Goal: Transaction & Acquisition: Download file/media

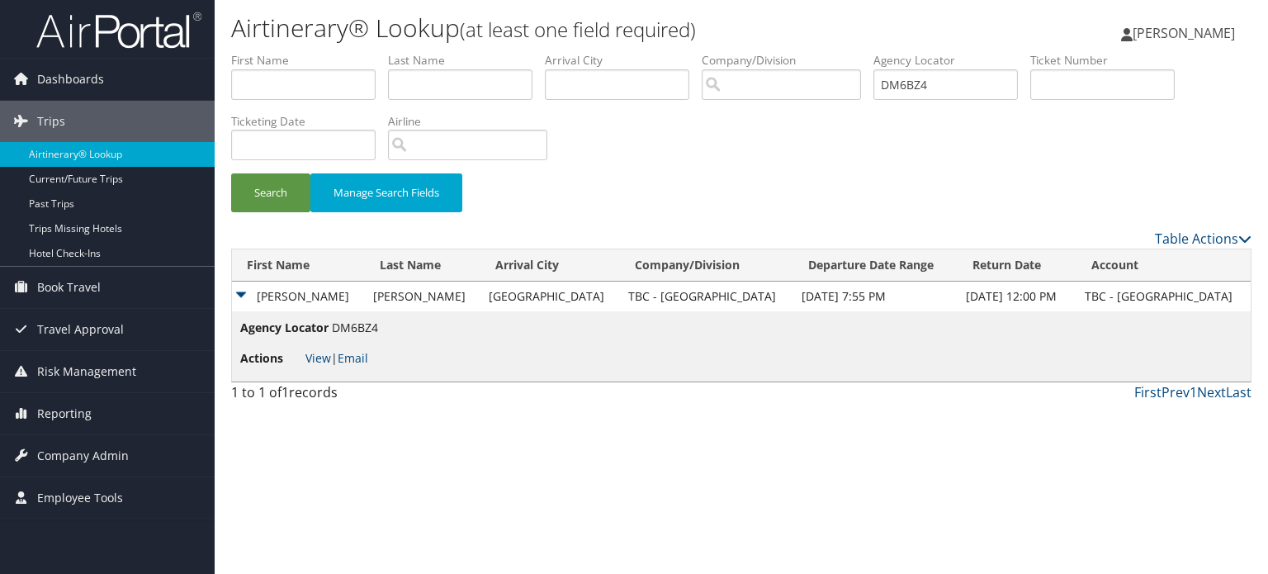
click at [181, 39] on img at bounding box center [118, 30] width 165 height 39
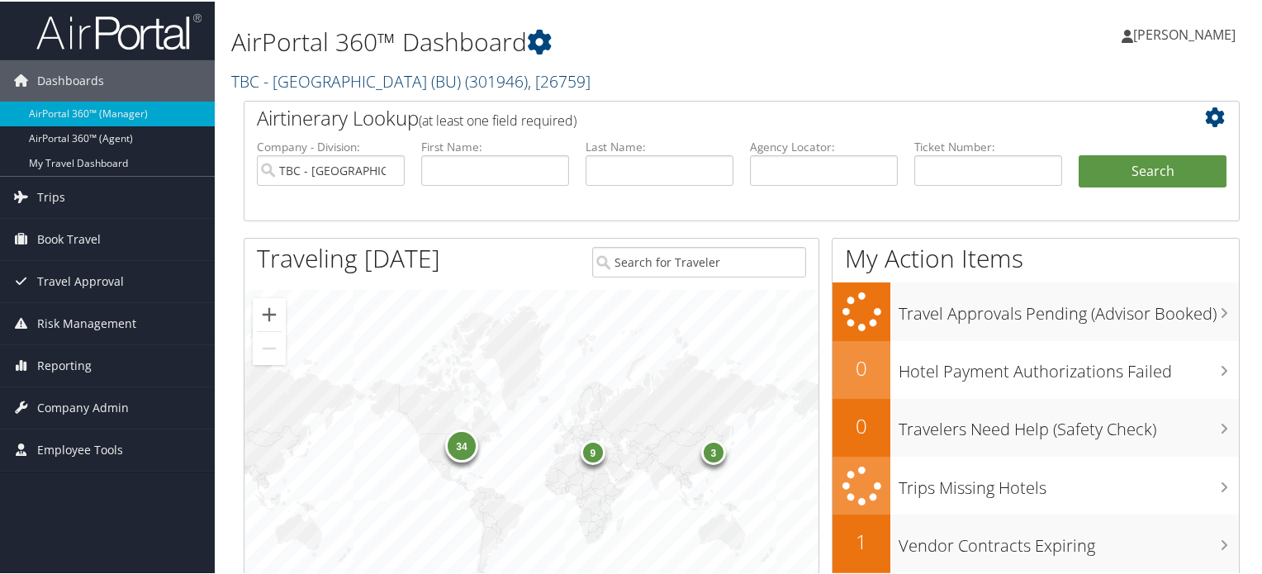
click at [399, 78] on link "TBC - Boston University (BU) ( 301946 ) , [ 26759 ]" at bounding box center [410, 80] width 359 height 22
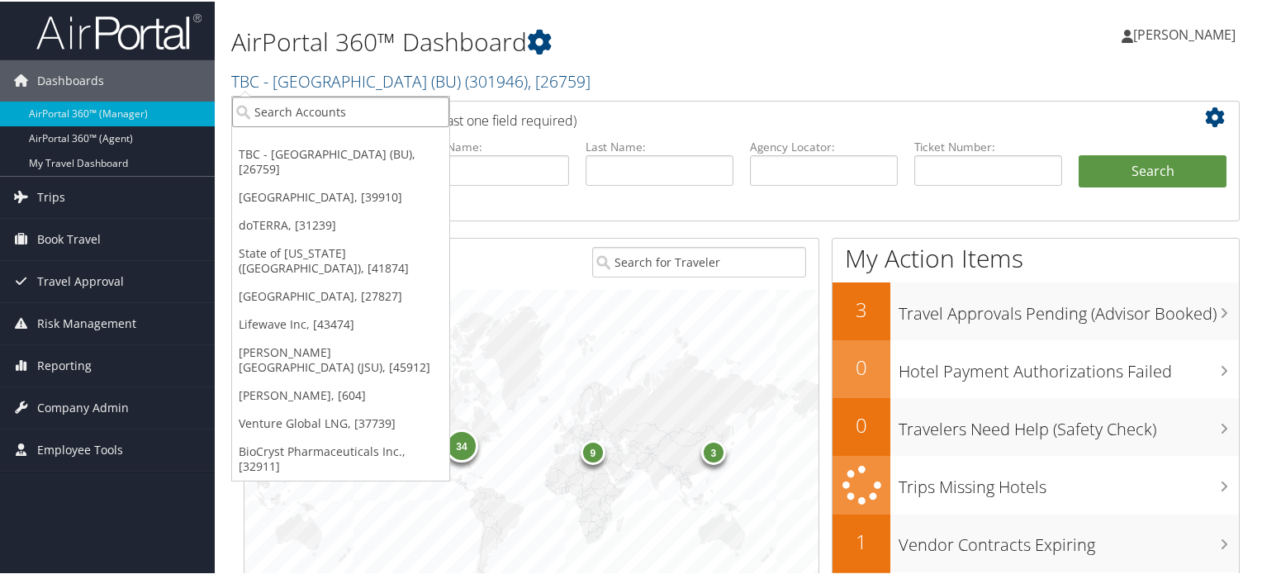
click at [349, 114] on input "search" at bounding box center [340, 110] width 217 height 31
type input "colgate"
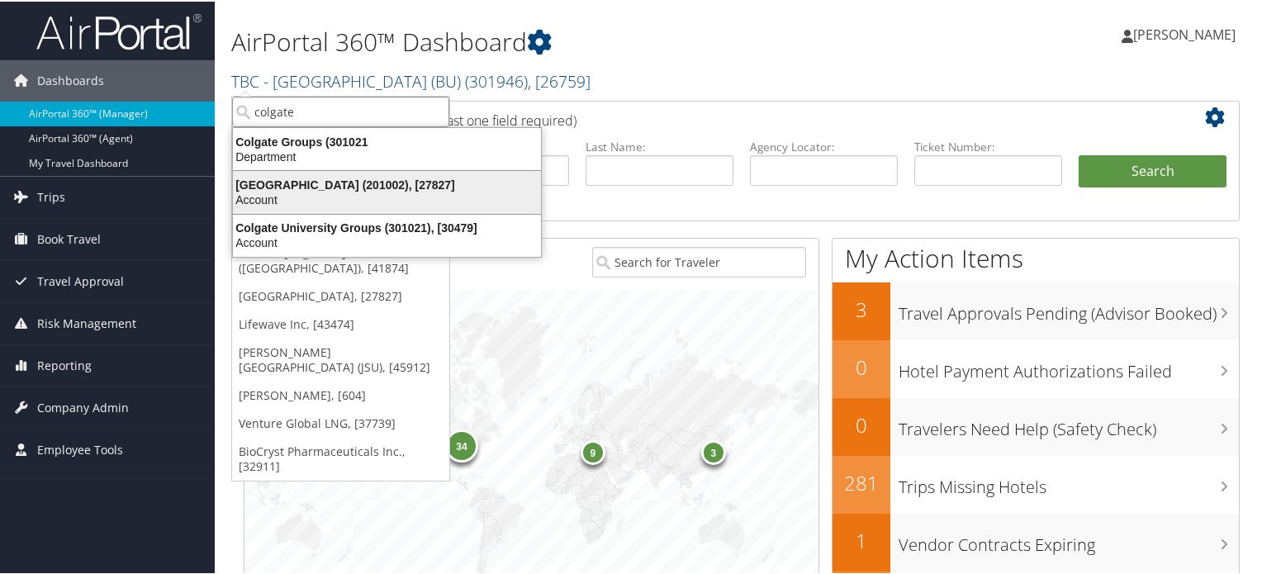
click at [315, 191] on div "Account" at bounding box center [387, 198] width 328 height 15
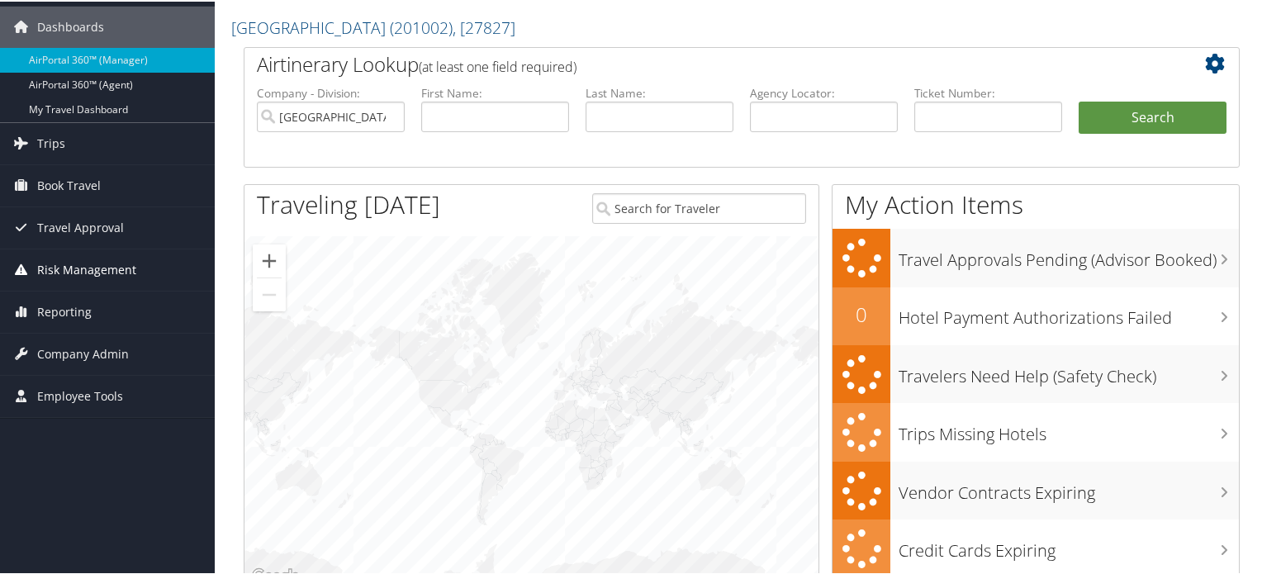
scroll to position [83, 0]
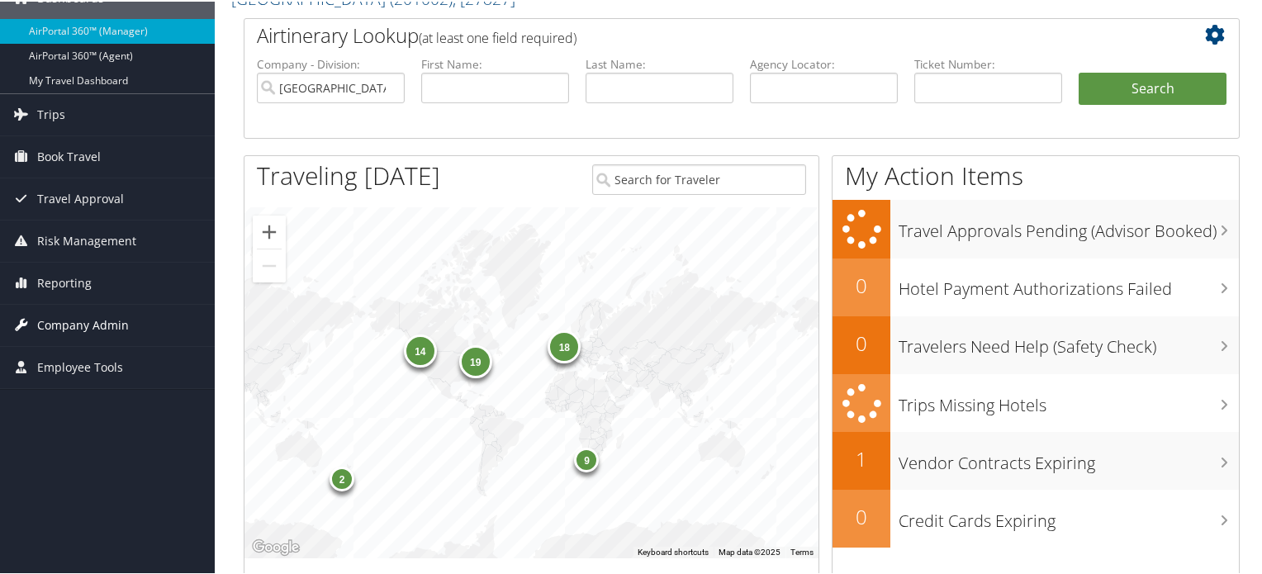
click at [83, 326] on span "Company Admin" at bounding box center [83, 323] width 92 height 41
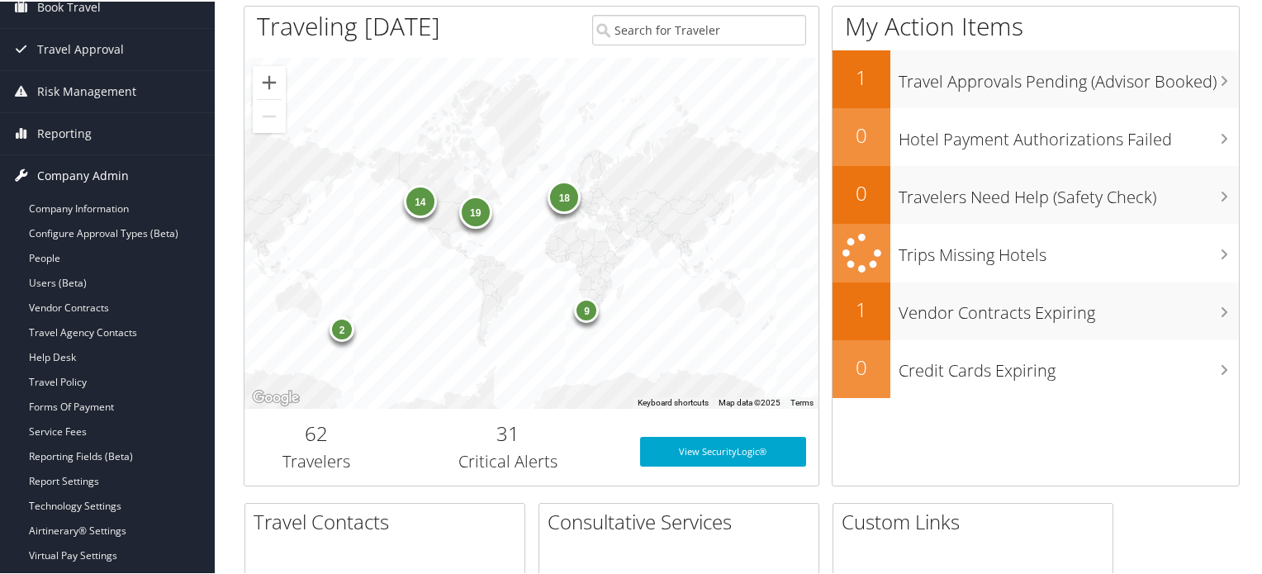
scroll to position [248, 0]
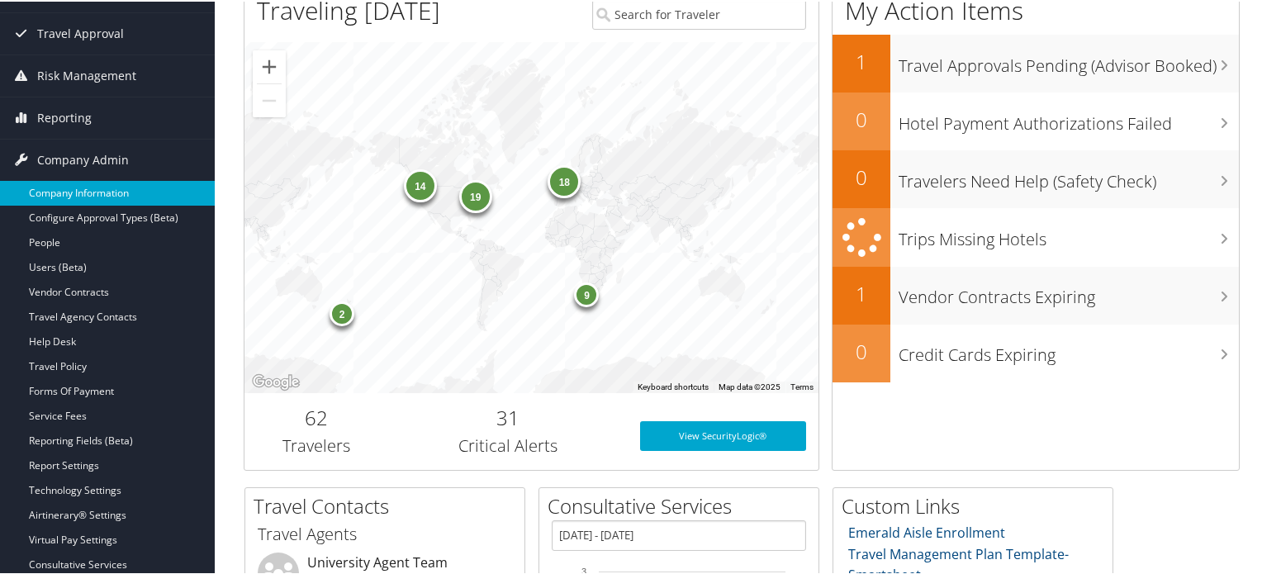
click at [91, 195] on link "Company Information" at bounding box center [107, 191] width 215 height 25
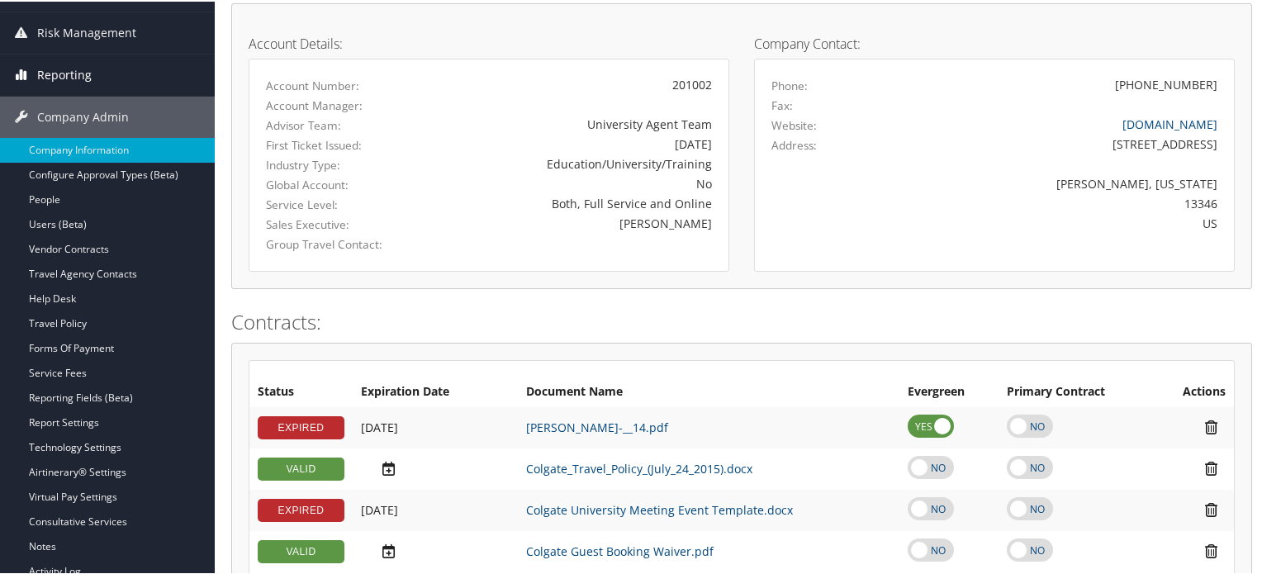
scroll to position [299, 0]
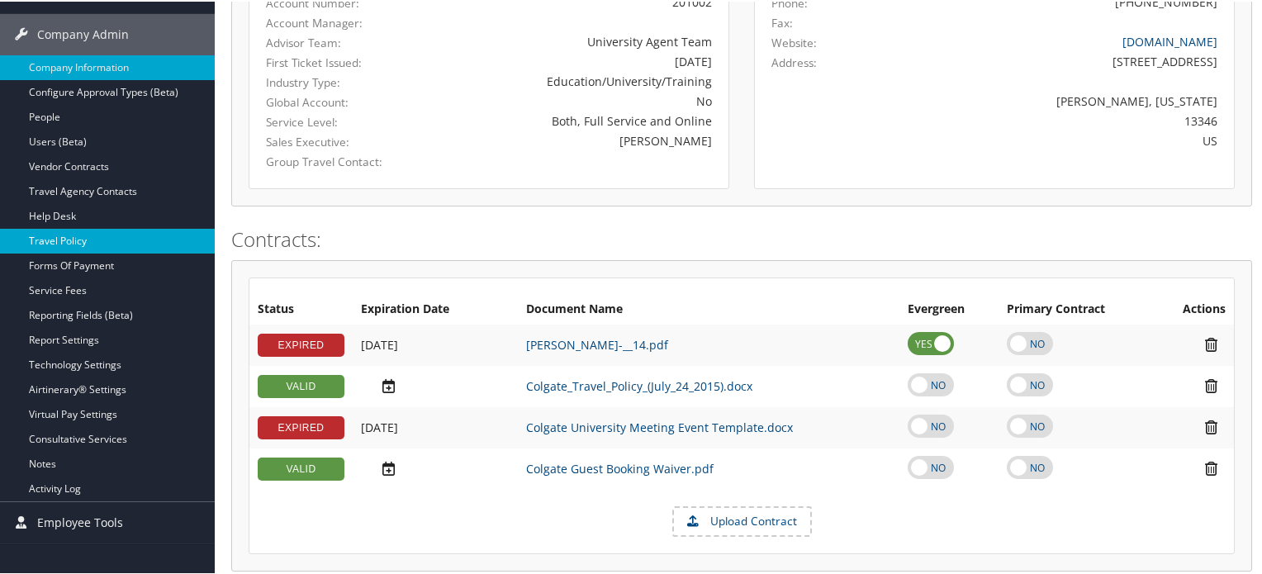
click at [112, 240] on link "Travel Policy" at bounding box center [107, 239] width 215 height 25
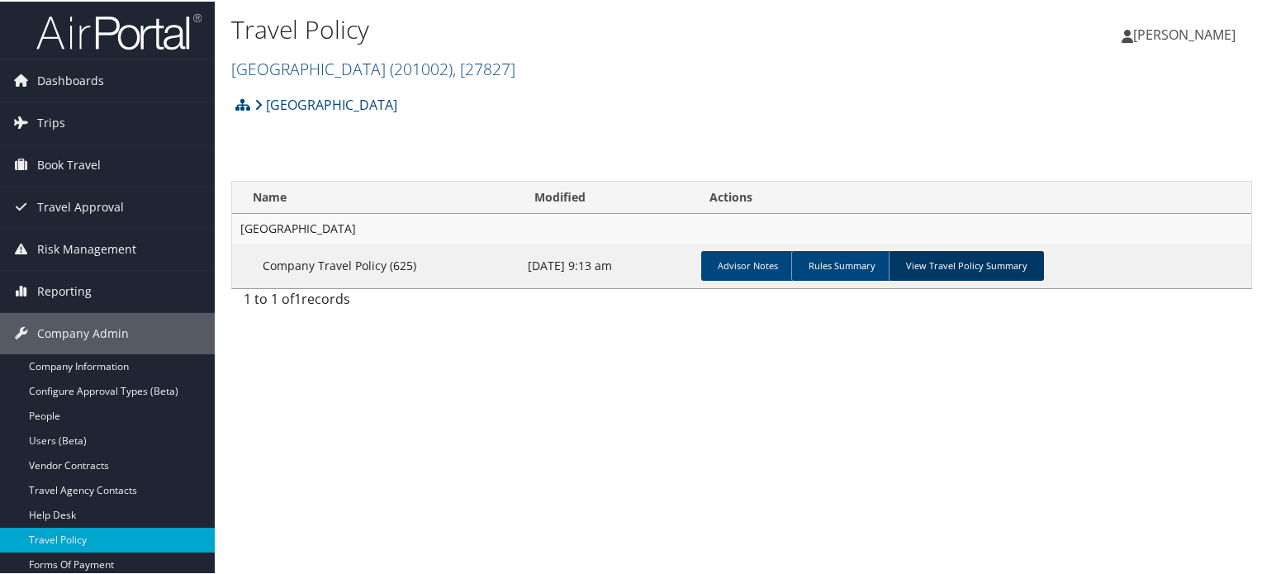
click at [914, 263] on link "View Travel Policy Summary" at bounding box center [966, 264] width 155 height 30
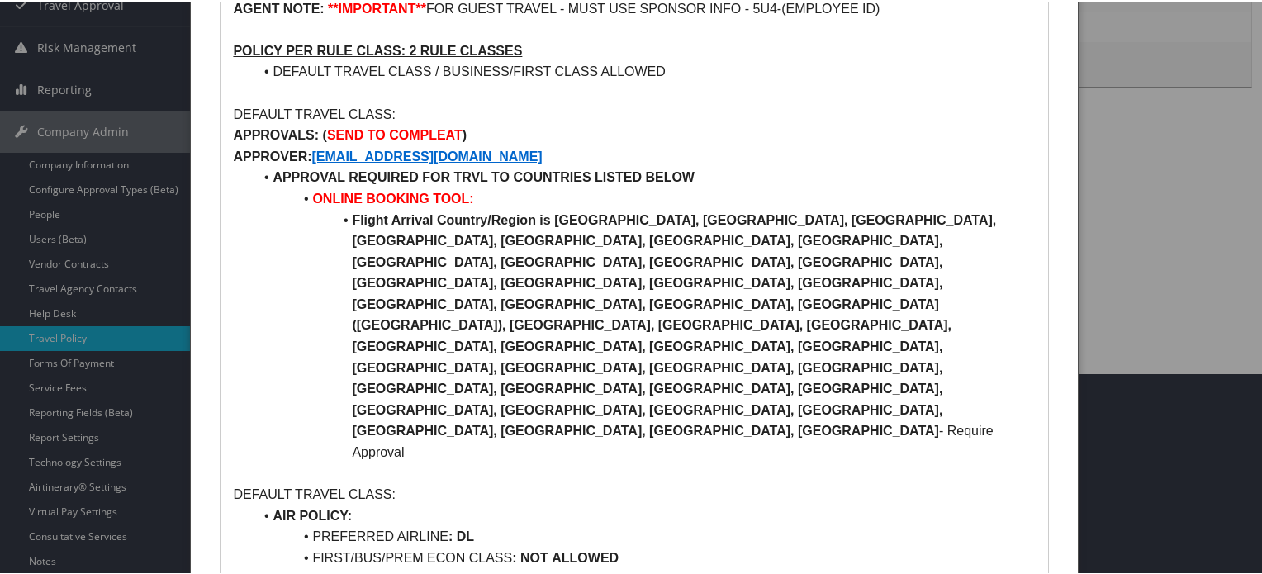
scroll to position [165, 0]
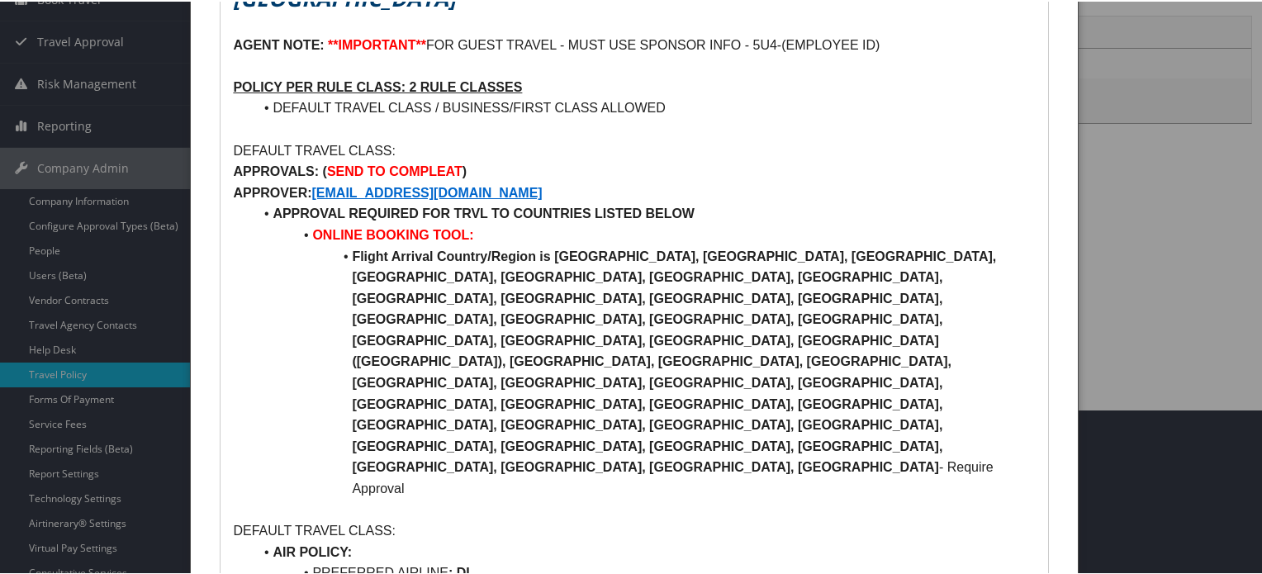
drag, startPoint x: 304, startPoint y: 163, endPoint x: 493, endPoint y: 164, distance: 189.1
click at [493, 164] on p "APPROVALS: ( SEND TO COMPLEAT )" at bounding box center [634, 169] width 802 height 21
click at [577, 168] on p "APPROVALS: ( SEND TO COMPLEAT )" at bounding box center [634, 169] width 802 height 21
drag, startPoint x: 495, startPoint y: 192, endPoint x: 311, endPoint y: 191, distance: 184.2
click at [311, 191] on p "APPROVER: MOGDEN@COLGATE.EDU" at bounding box center [634, 191] width 802 height 21
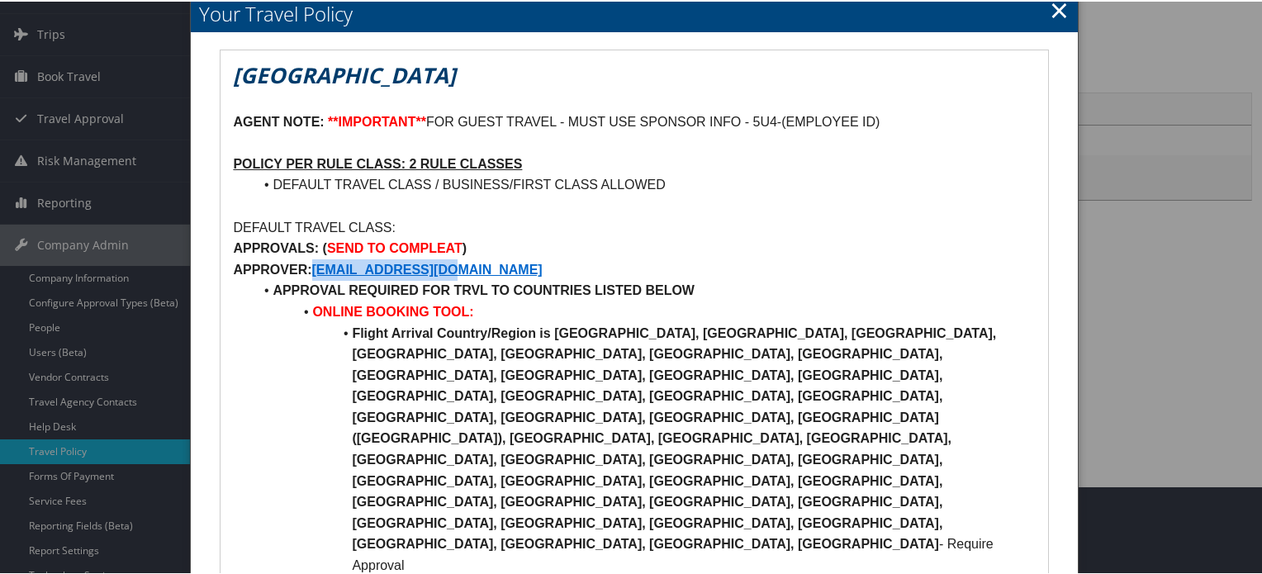
scroll to position [0, 0]
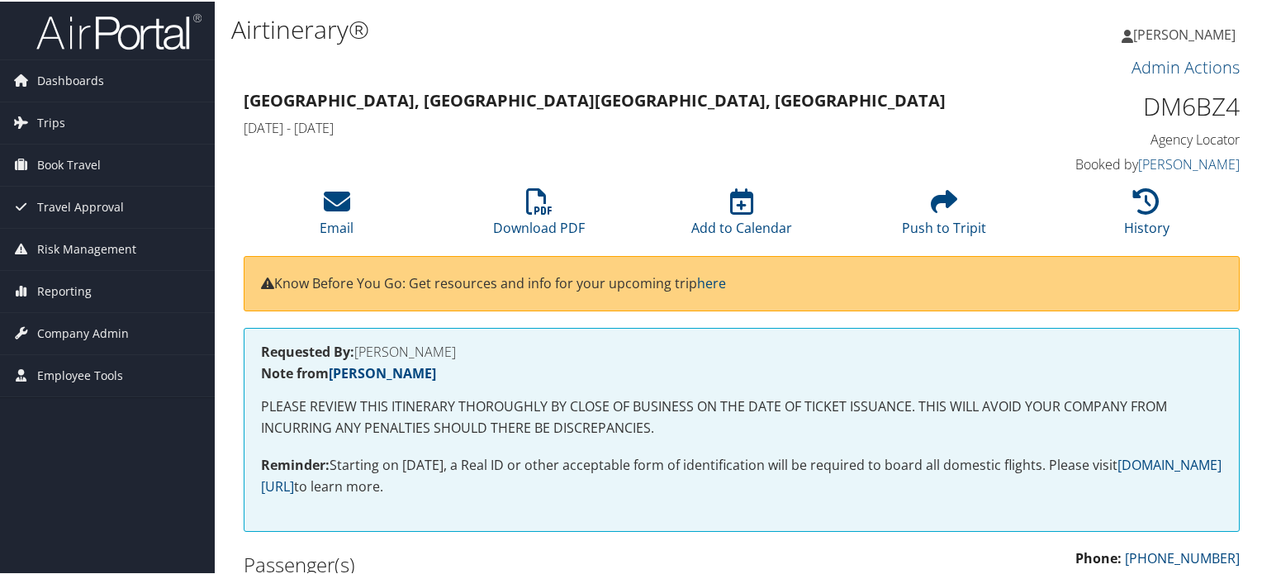
click at [130, 31] on img at bounding box center [118, 30] width 165 height 39
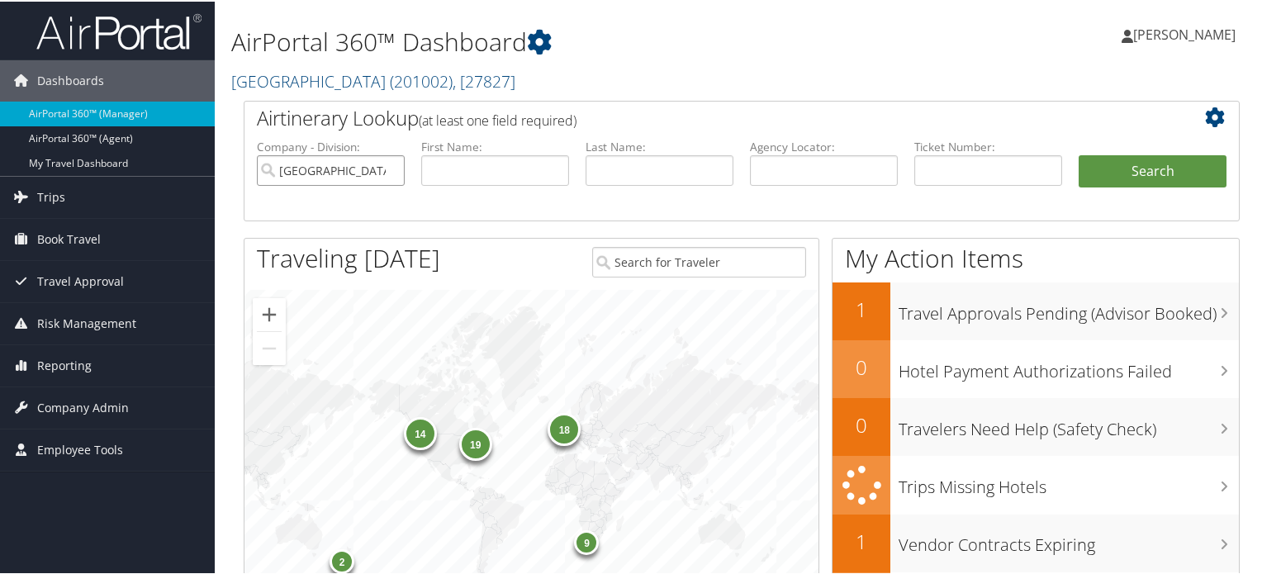
click at [389, 168] on input "[GEOGRAPHIC_DATA]" at bounding box center [331, 169] width 148 height 31
click at [809, 165] on input "text" at bounding box center [824, 169] width 148 height 31
paste input "DPJKHT"
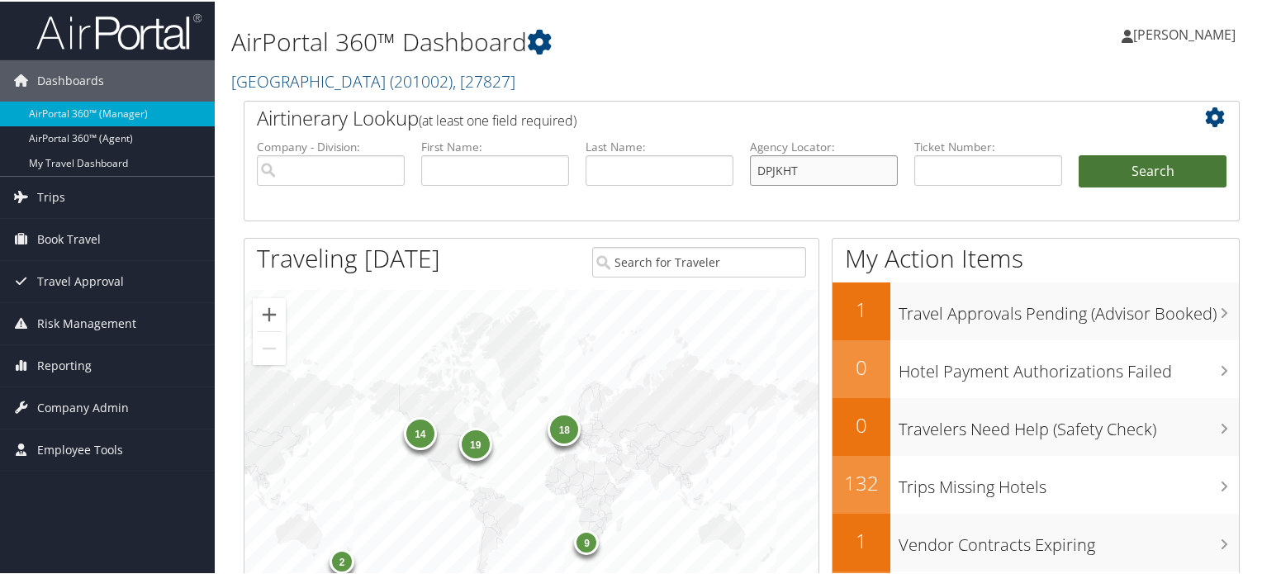
type input "DPJKHT"
click at [1085, 168] on button "Search" at bounding box center [1152, 170] width 148 height 33
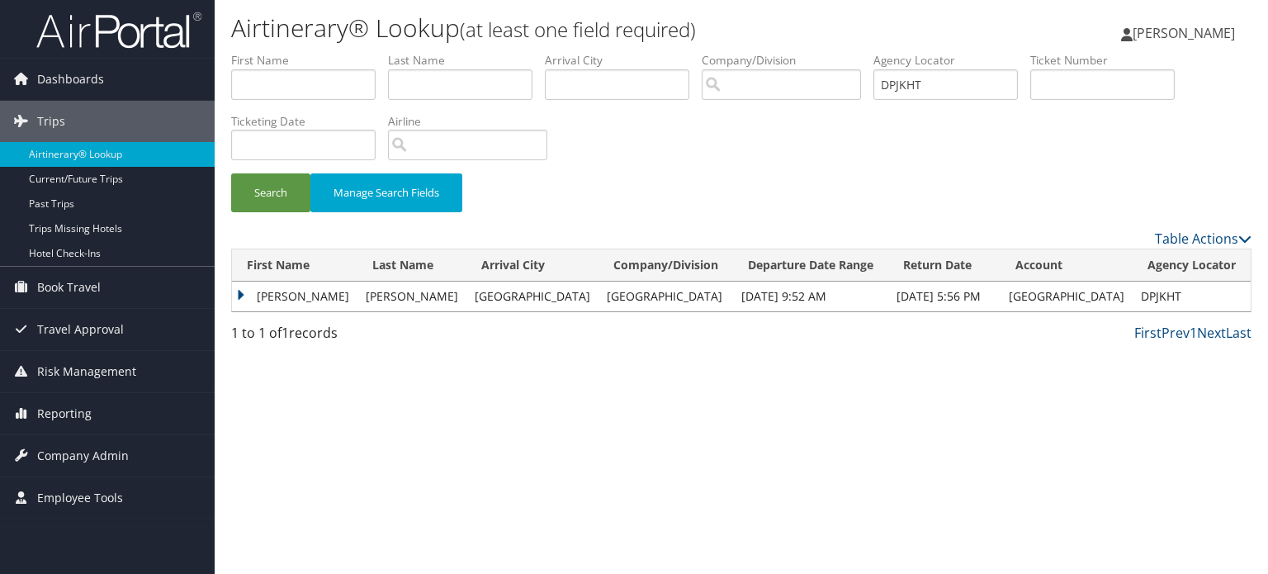
click at [285, 290] on td "[PERSON_NAME]" at bounding box center [295, 297] width 126 height 30
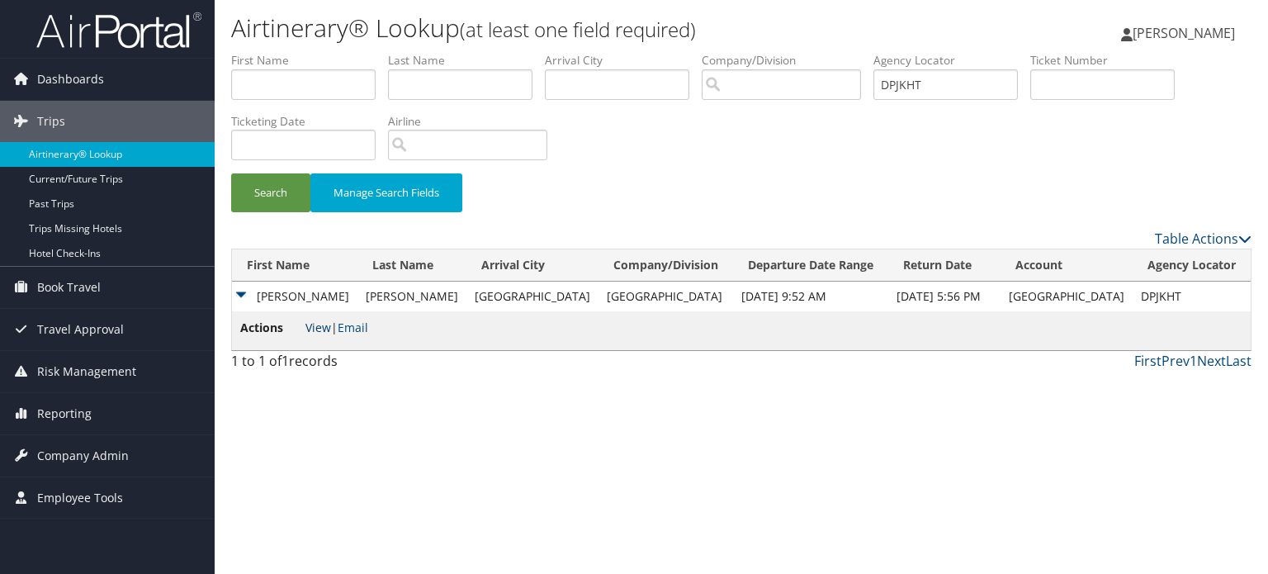
click at [317, 323] on link "View" at bounding box center [319, 328] width 26 height 16
click at [918, 88] on input "DPJKHT" at bounding box center [946, 84] width 145 height 31
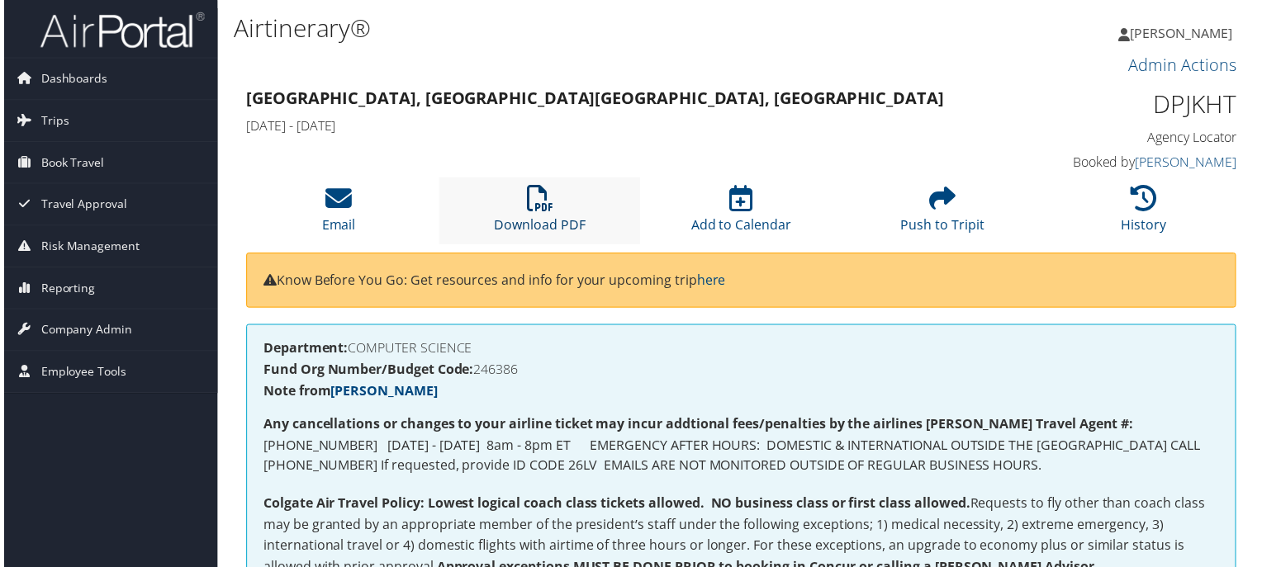
click at [573, 220] on link "Download PDF" at bounding box center [539, 216] width 92 height 40
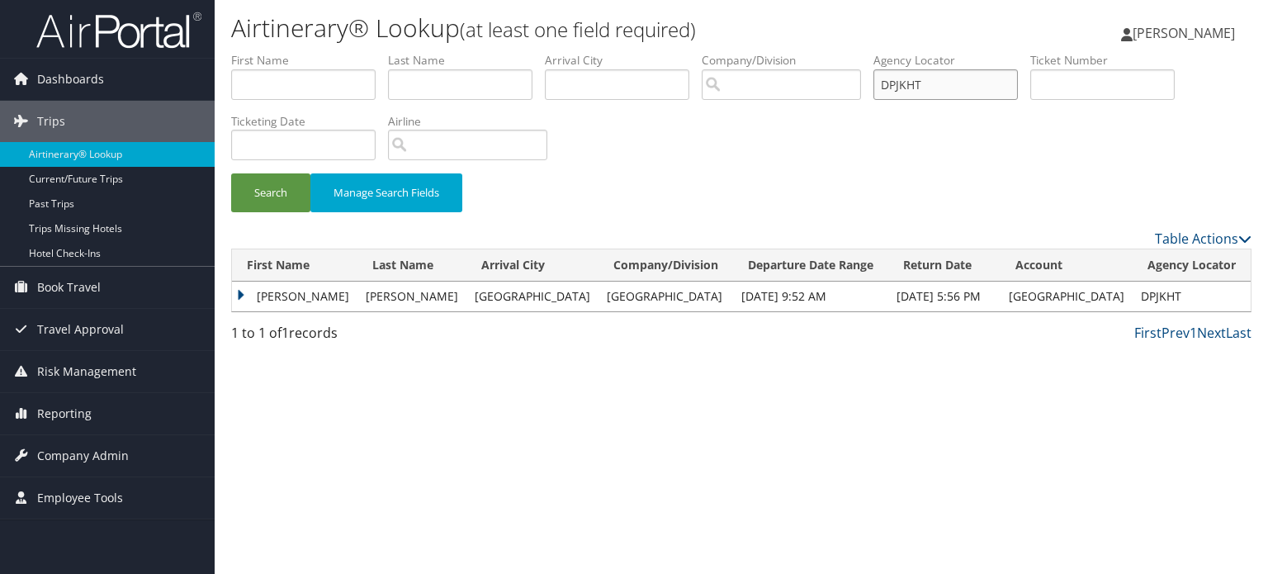
click at [980, 89] on input "DPJKHT" at bounding box center [946, 84] width 145 height 31
paste input "DPJKHT"
type input "DPJKHT"
click at [246, 198] on button "Search" at bounding box center [270, 192] width 79 height 39
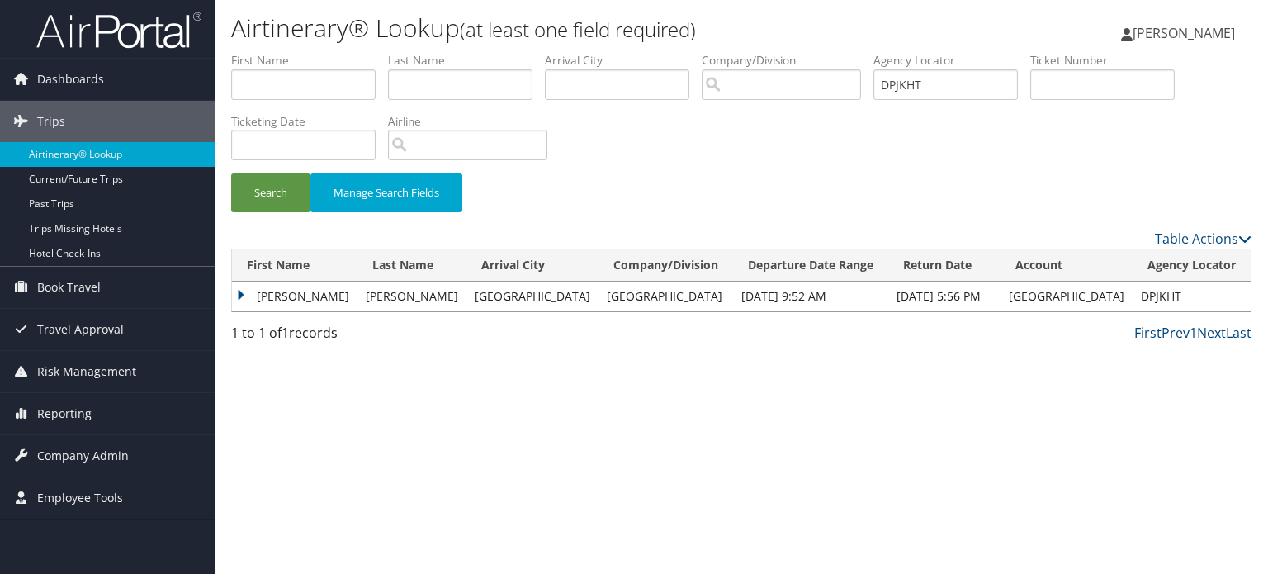
click at [271, 287] on td "[PERSON_NAME]" at bounding box center [295, 297] width 126 height 30
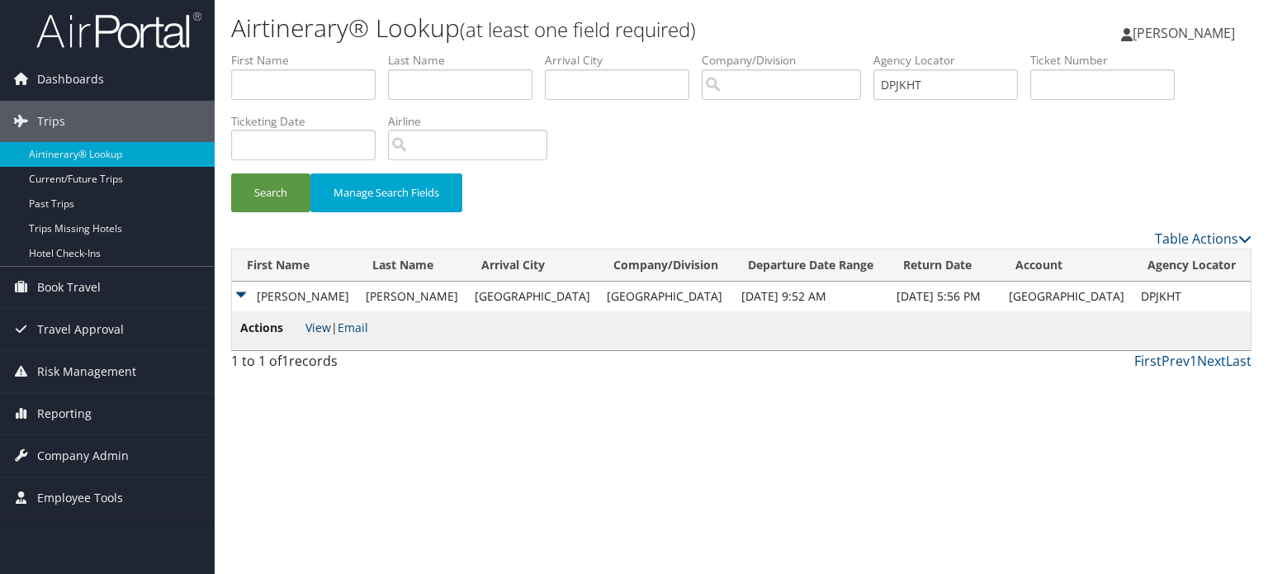
click at [320, 335] on link "View" at bounding box center [319, 328] width 26 height 16
click at [252, 200] on button "Search" at bounding box center [270, 192] width 79 height 39
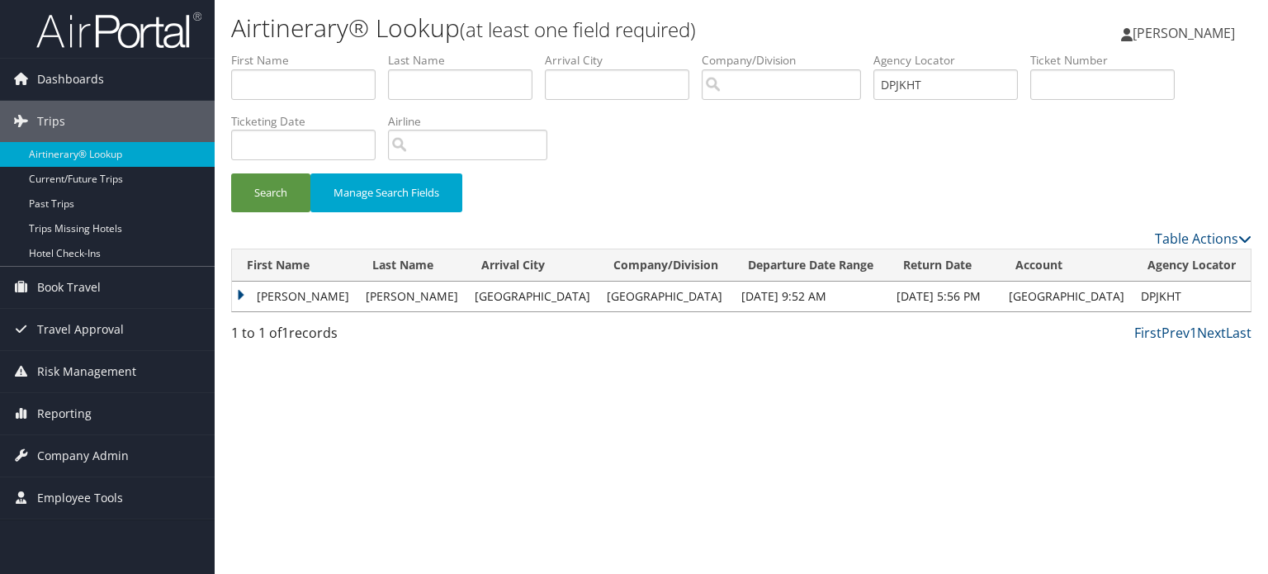
click at [274, 300] on td "[PERSON_NAME]" at bounding box center [295, 297] width 126 height 30
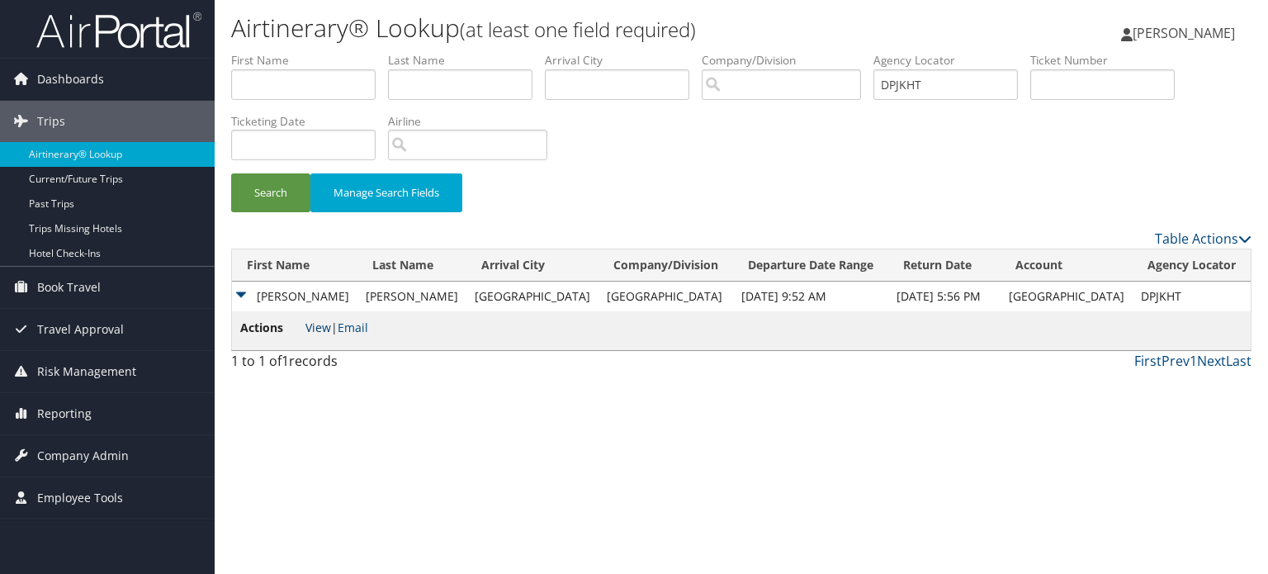
click at [320, 323] on link "View" at bounding box center [319, 328] width 26 height 16
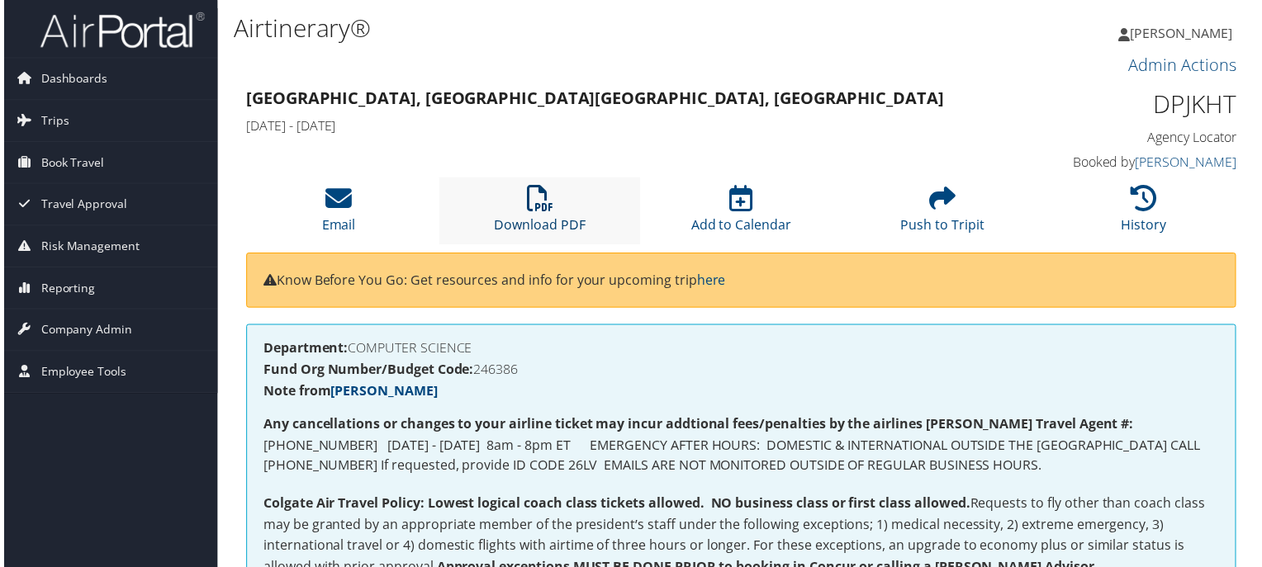
click at [526, 194] on icon at bounding box center [539, 200] width 26 height 26
click at [523, 213] on li "Download PDF" at bounding box center [539, 211] width 202 height 67
